Goal: Find specific page/section: Find specific page/section

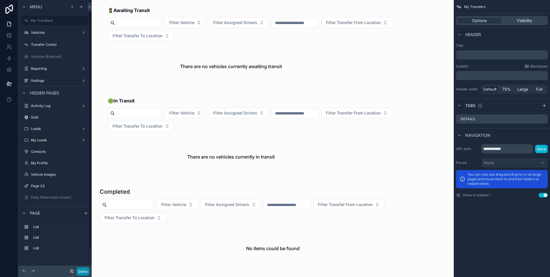
click at [81, 271] on button "Done" at bounding box center [83, 272] width 13 height 8
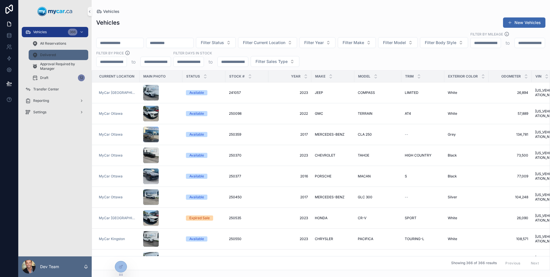
click at [59, 54] on div "Delivered" at bounding box center [58, 54] width 53 height 9
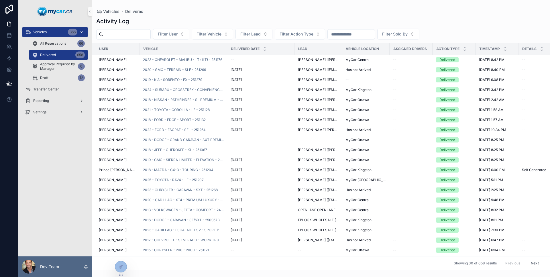
click at [60, 32] on div "Vehicles 366" at bounding box center [55, 32] width 60 height 9
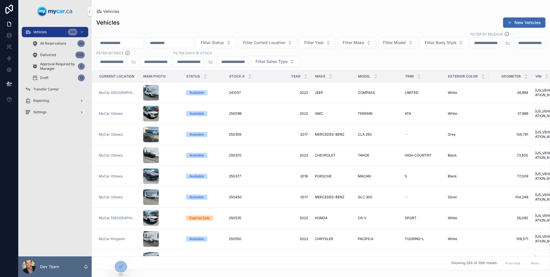
click at [132, 39] on input "scrollable content" at bounding box center [120, 43] width 47 height 8
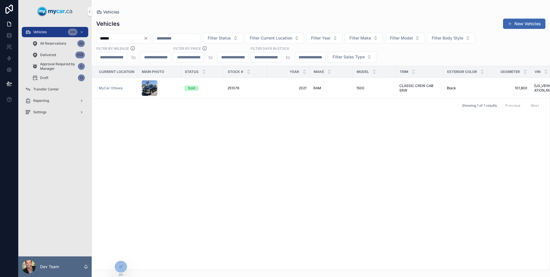
type input "******"
click at [50, 93] on div "Transfer Center" at bounding box center [55, 89] width 60 height 9
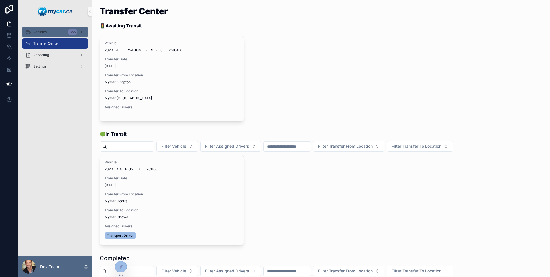
click at [33, 34] on div "Vehicles 366" at bounding box center [55, 32] width 60 height 9
